Goal: Contribute content

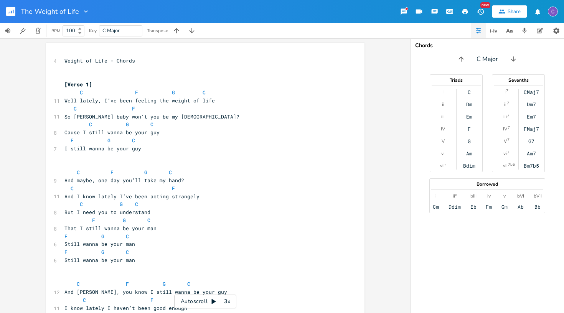
click at [212, 300] on icon at bounding box center [214, 301] width 4 height 5
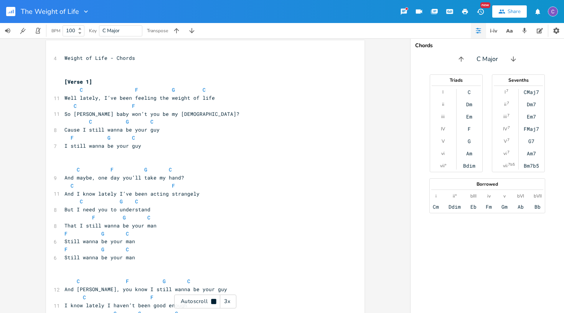
click at [228, 299] on div "3x" at bounding box center [227, 302] width 14 height 14
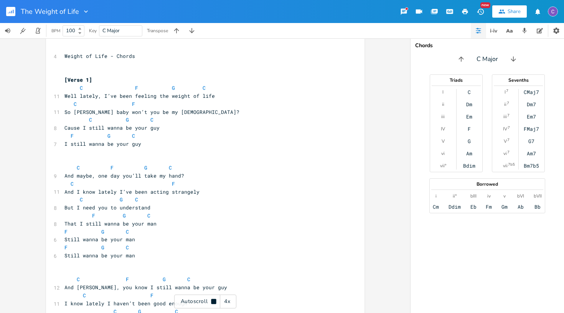
click at [228, 299] on div "4x" at bounding box center [227, 302] width 14 height 14
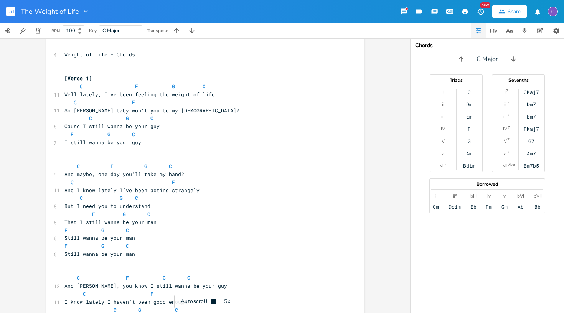
click at [228, 299] on div "5x" at bounding box center [227, 302] width 14 height 14
click at [228, 299] on div "1x" at bounding box center [227, 302] width 14 height 14
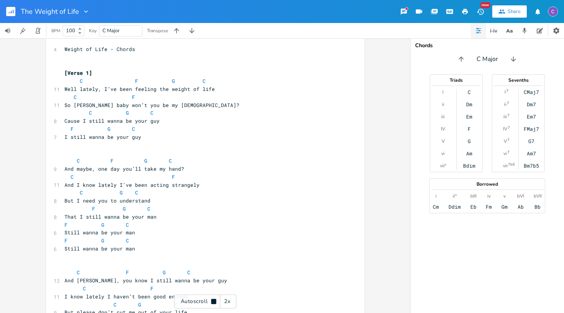
click at [227, 300] on div "2x" at bounding box center [227, 302] width 14 height 14
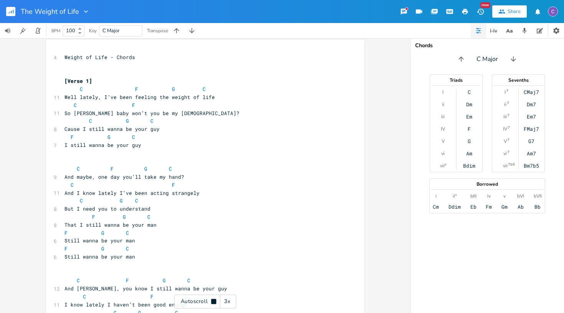
scroll to position [4, 0]
click at [215, 304] on icon at bounding box center [214, 302] width 6 height 6
click at [63, 78] on pre "[Verse 1]" at bounding box center [201, 80] width 277 height 8
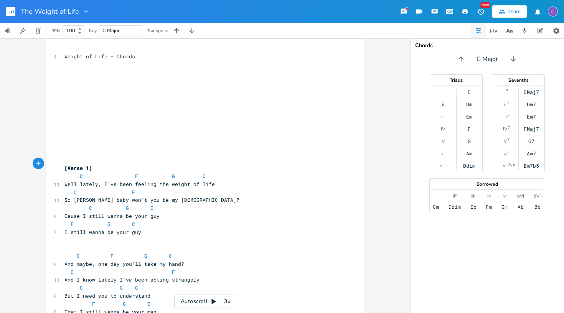
click at [211, 300] on icon at bounding box center [214, 302] width 6 height 6
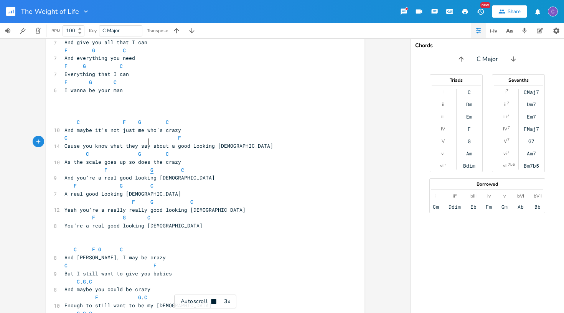
click at [150, 167] on span "G" at bounding box center [151, 170] width 3 height 7
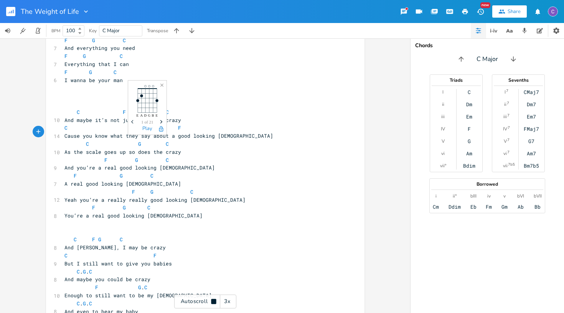
click at [226, 180] on pre "A real good looking [DEMOGRAPHIC_DATA]" at bounding box center [201, 184] width 277 height 8
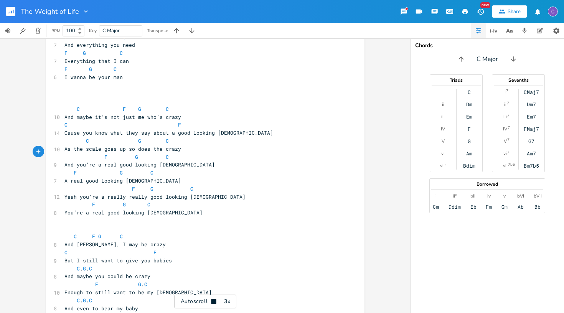
click at [158, 154] on span "F G C" at bounding box center [117, 157] width 107 height 7
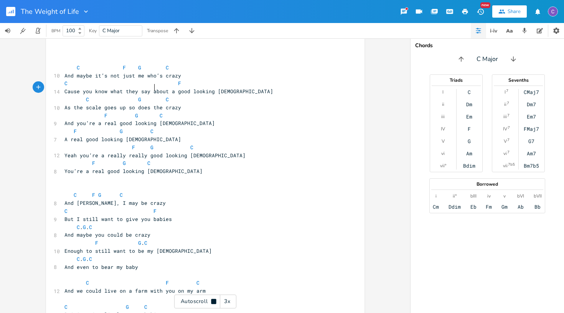
click at [115, 127] on pre "F G C" at bounding box center [201, 131] width 277 height 8
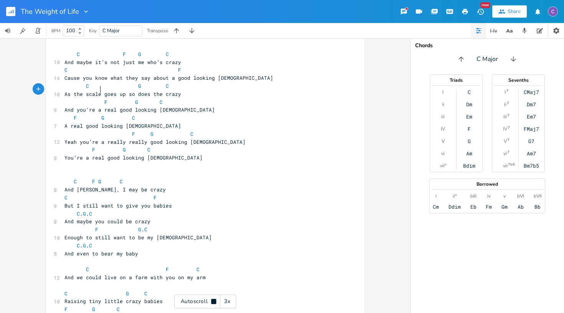
click at [127, 114] on span "F G C" at bounding box center [99, 117] width 71 height 7
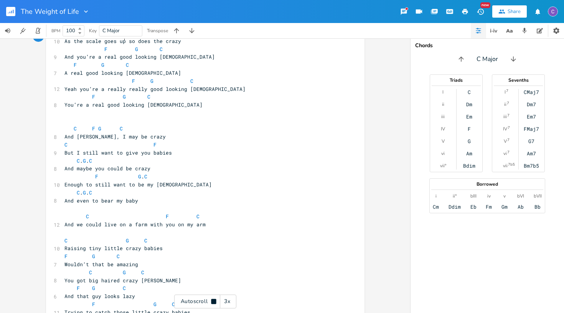
click at [165, 133] on pre "And [PERSON_NAME], I may be crazy" at bounding box center [201, 137] width 277 height 8
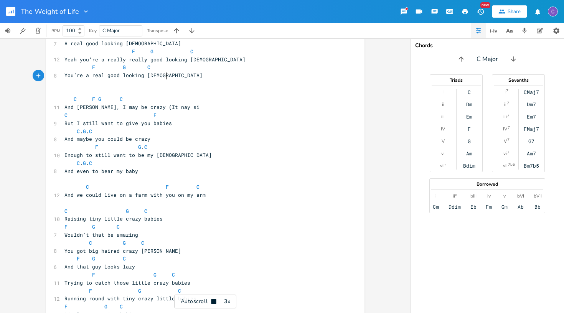
scroll to position [769, 0]
type textarea "y (It nay si="
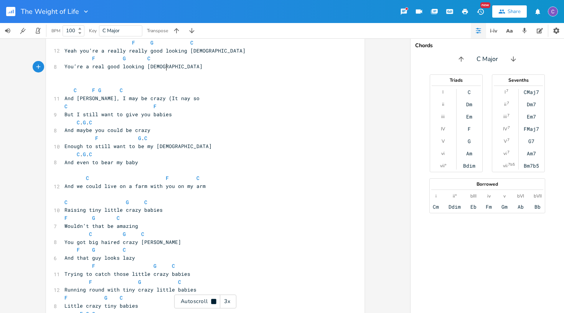
scroll to position [0, 0]
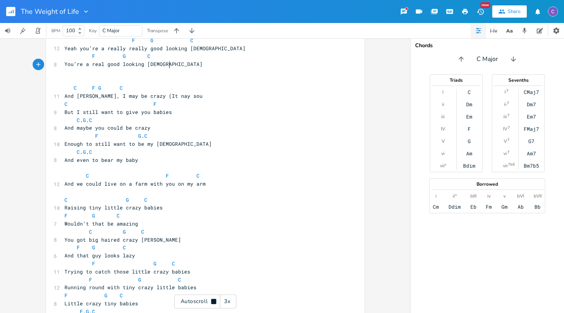
type textarea "soud"
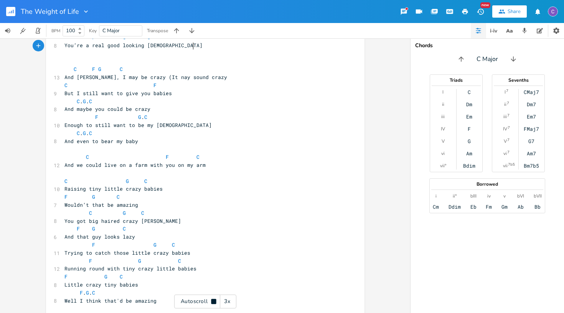
type textarea "nd crazy)"
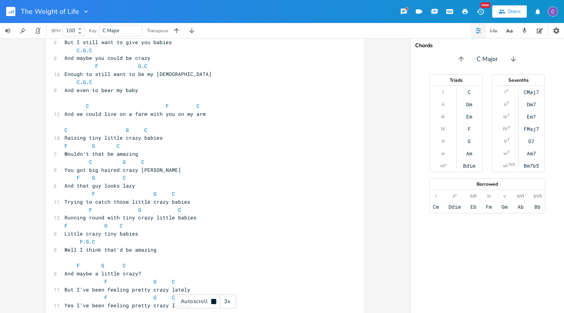
scroll to position [849, 0]
